Goal: Task Accomplishment & Management: Use online tool/utility

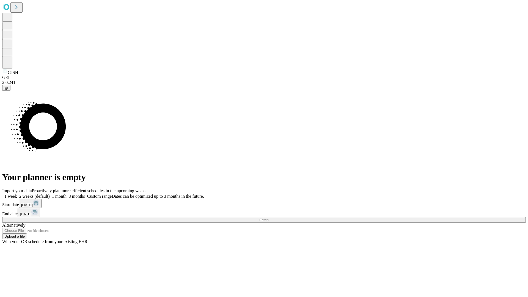
click at [268, 218] on span "Fetch" at bounding box center [263, 220] width 9 height 4
